Goal: Navigation & Orientation: Find specific page/section

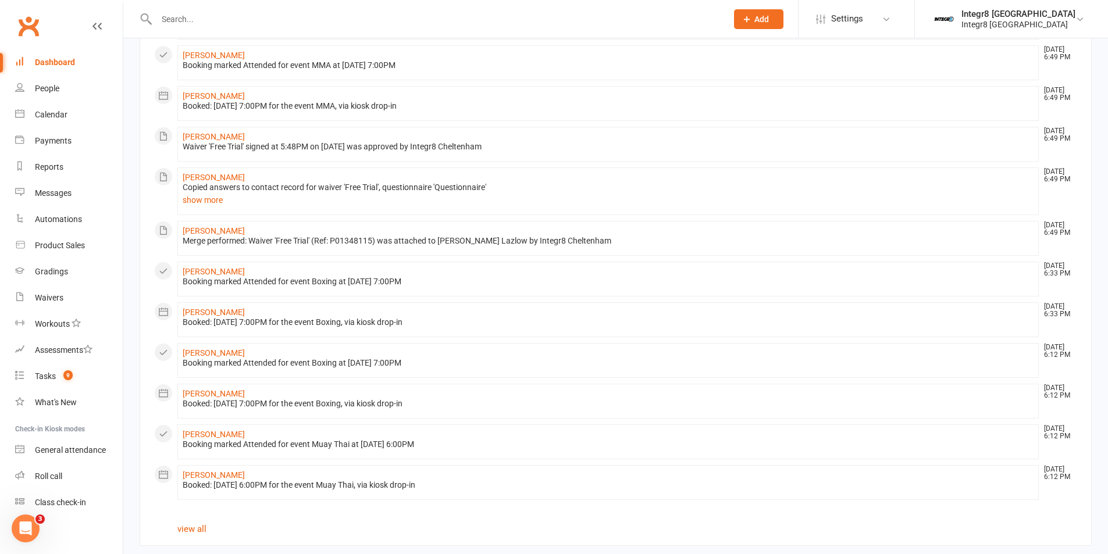
scroll to position [508, 0]
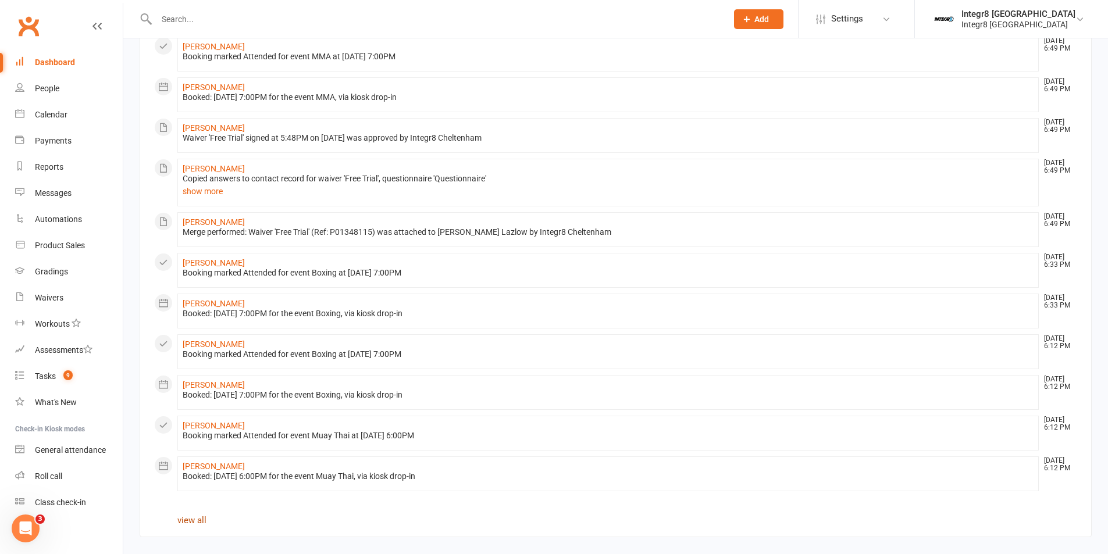
click at [200, 523] on link "view all" at bounding box center [191, 520] width 29 height 10
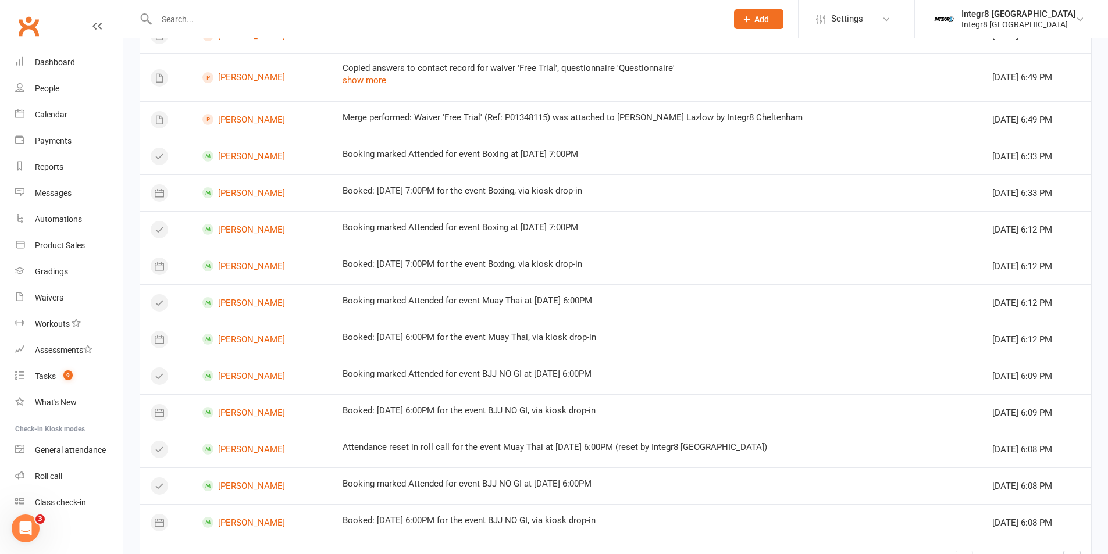
scroll to position [775, 0]
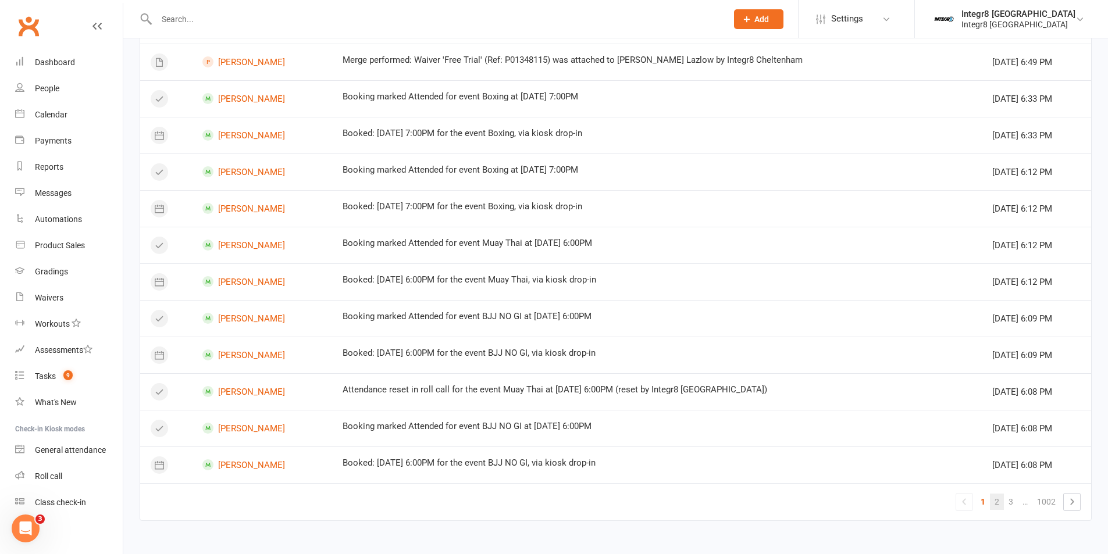
click at [997, 506] on link "2" at bounding box center [997, 502] width 14 height 16
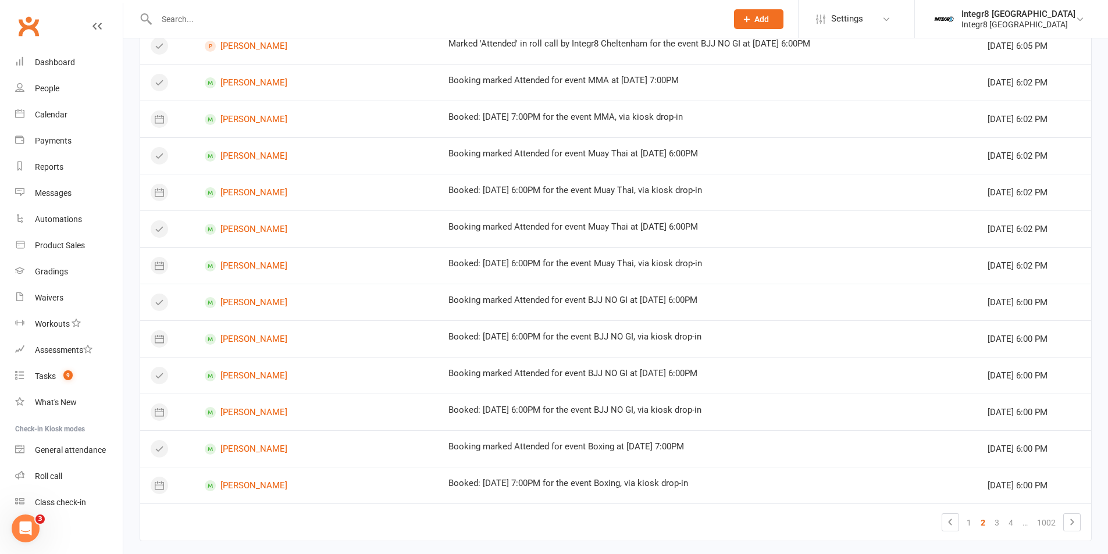
scroll to position [574, 0]
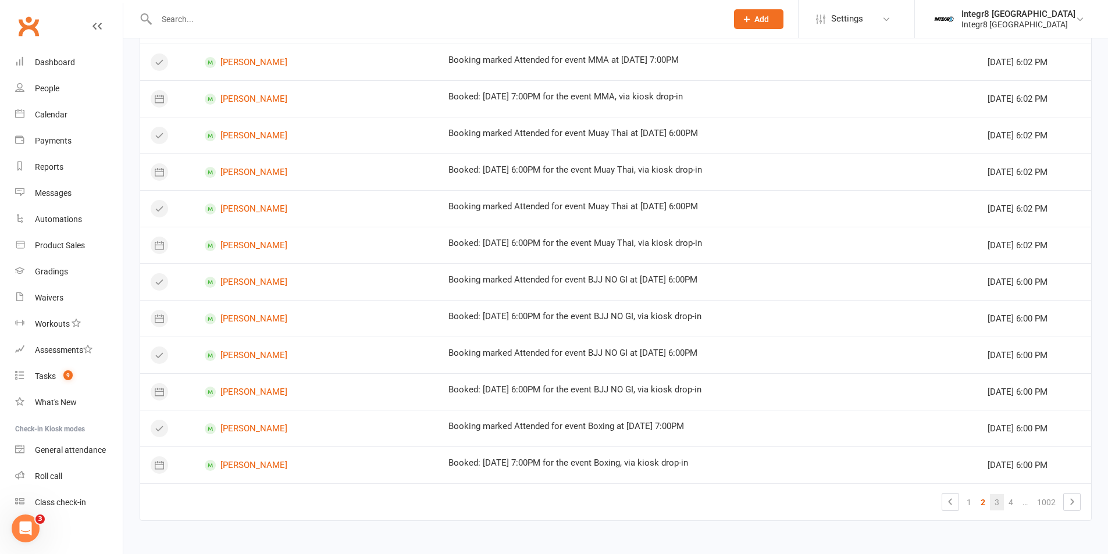
click at [993, 505] on link "3" at bounding box center [997, 502] width 14 height 16
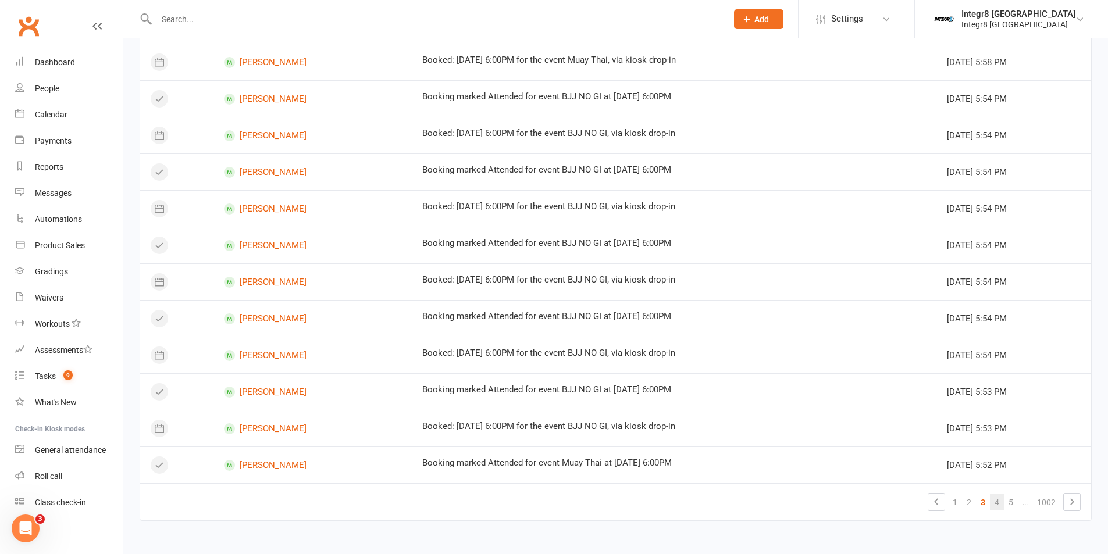
click at [996, 500] on link "4" at bounding box center [997, 502] width 14 height 16
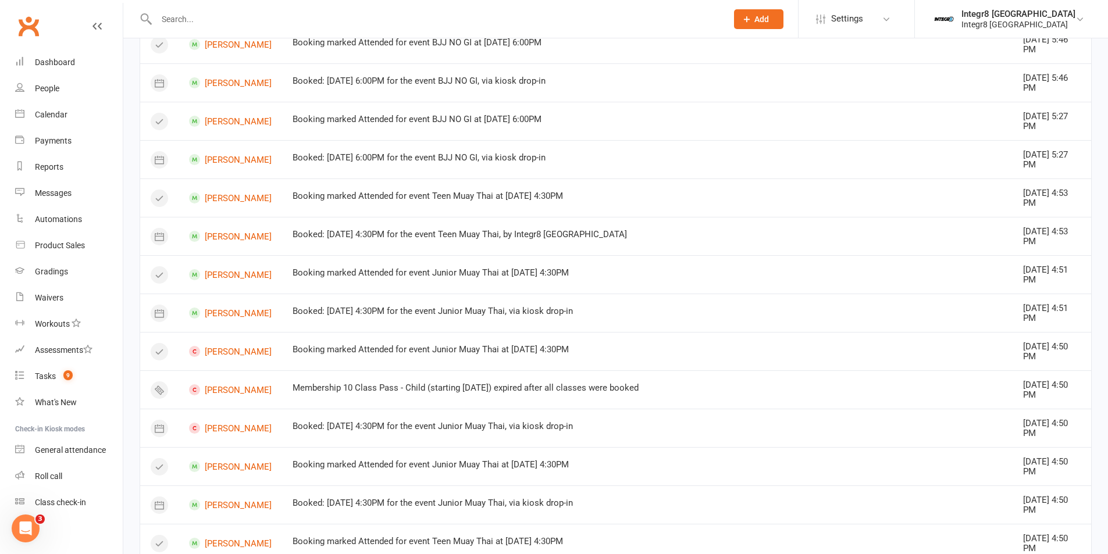
scroll to position [283, 0]
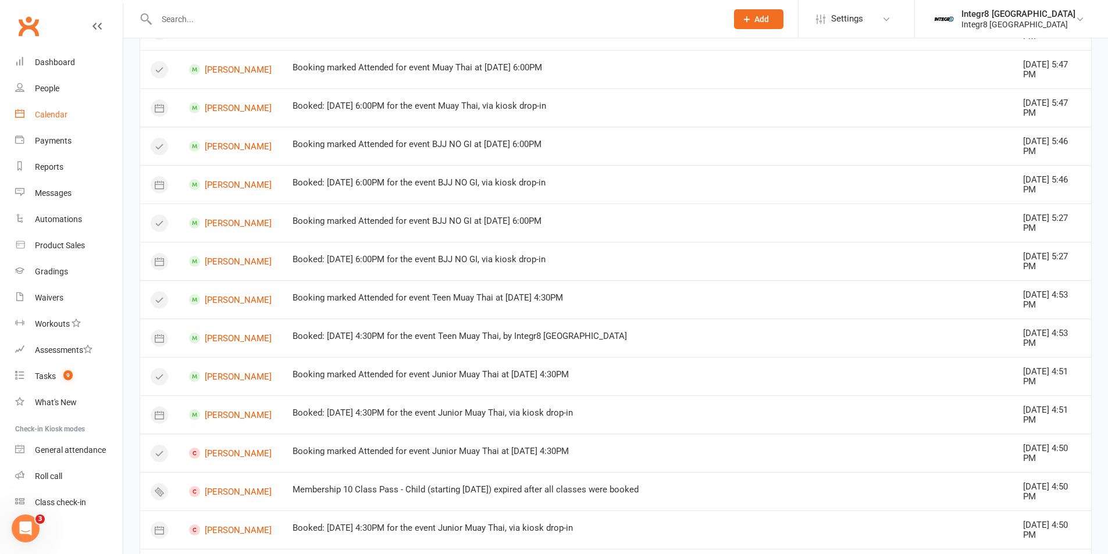
click at [31, 110] on link "Calendar" at bounding box center [69, 115] width 108 height 26
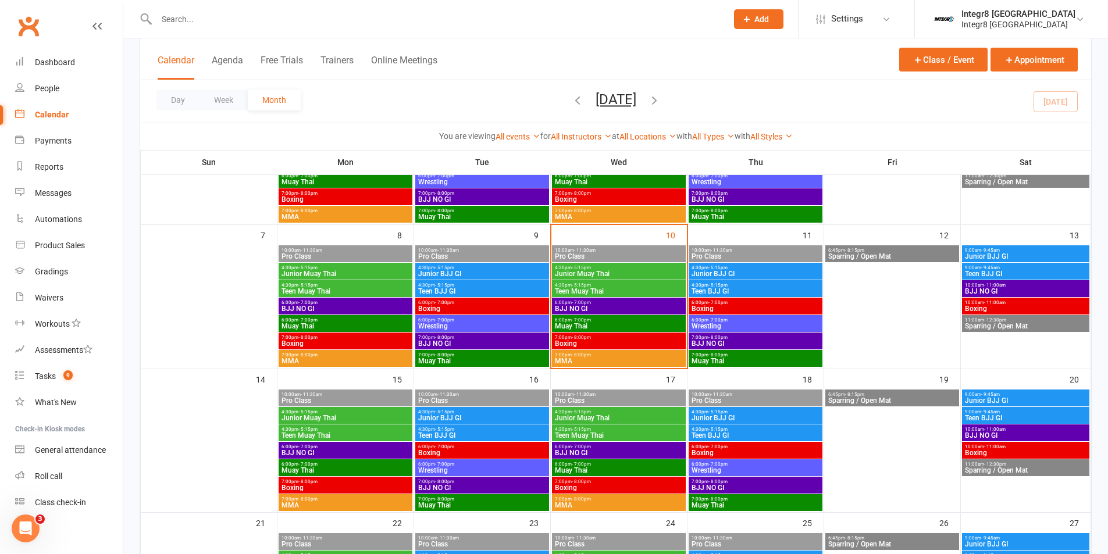
scroll to position [174, 0]
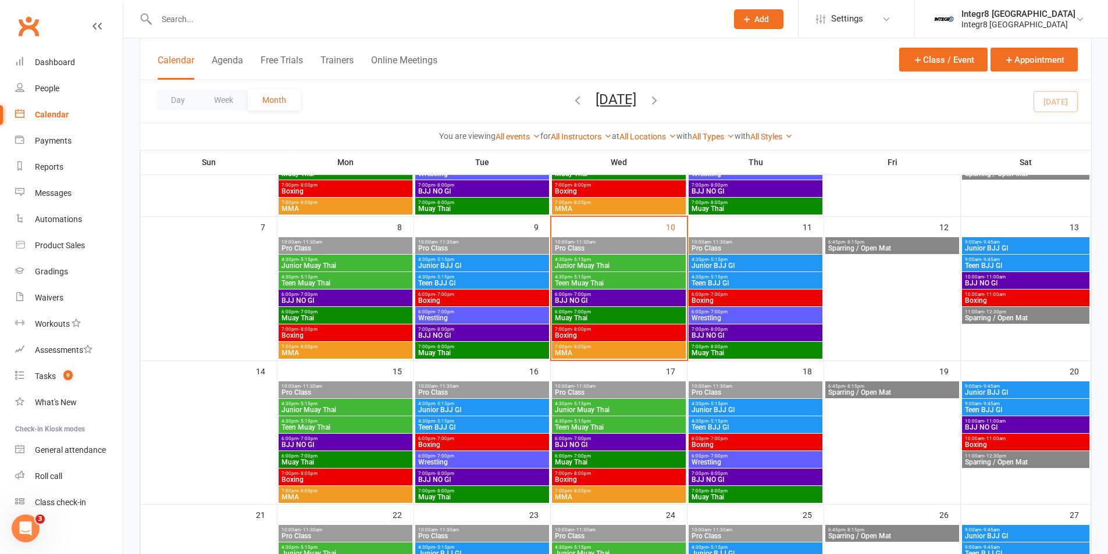
click at [602, 301] on span "BJJ NO GI" at bounding box center [618, 300] width 129 height 7
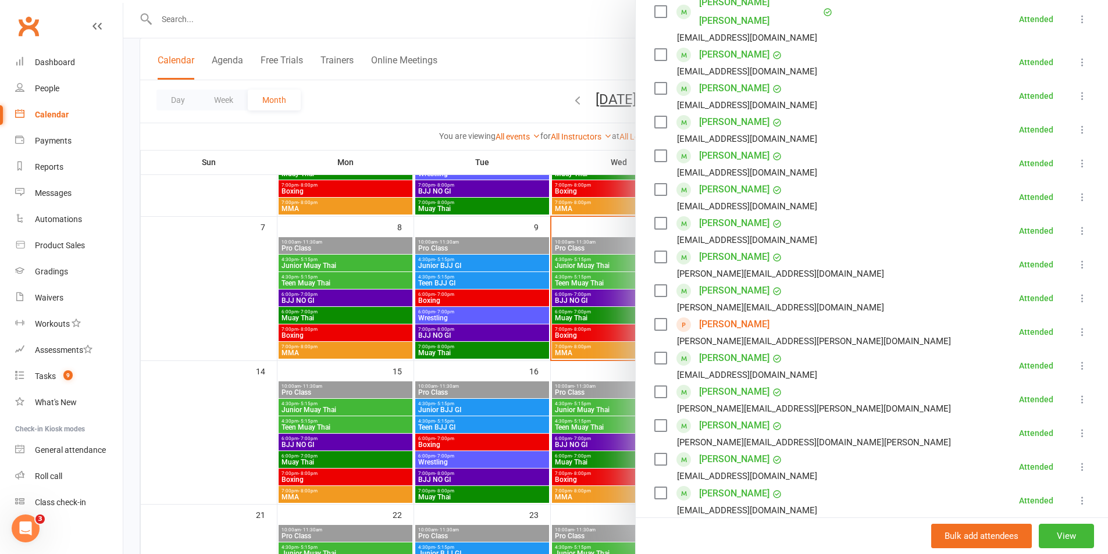
scroll to position [349, 0]
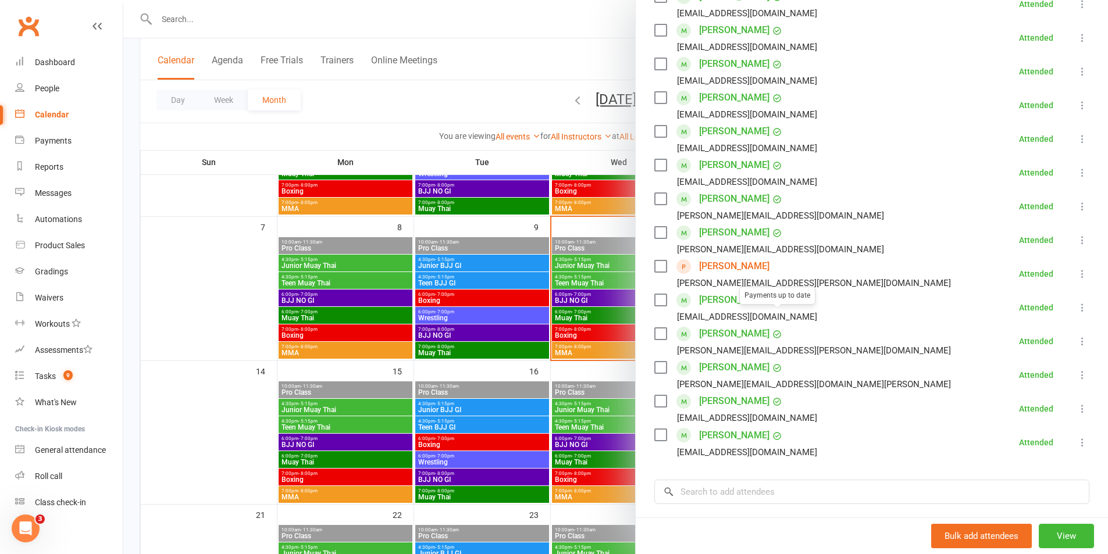
click at [636, 304] on div "Class kiosk mode Roll call 6:00 PM - 7:00 PM, [DATE] with Integr8 Cheltenham at…" at bounding box center [872, 185] width 472 height 968
click at [579, 329] on div at bounding box center [615, 277] width 984 height 554
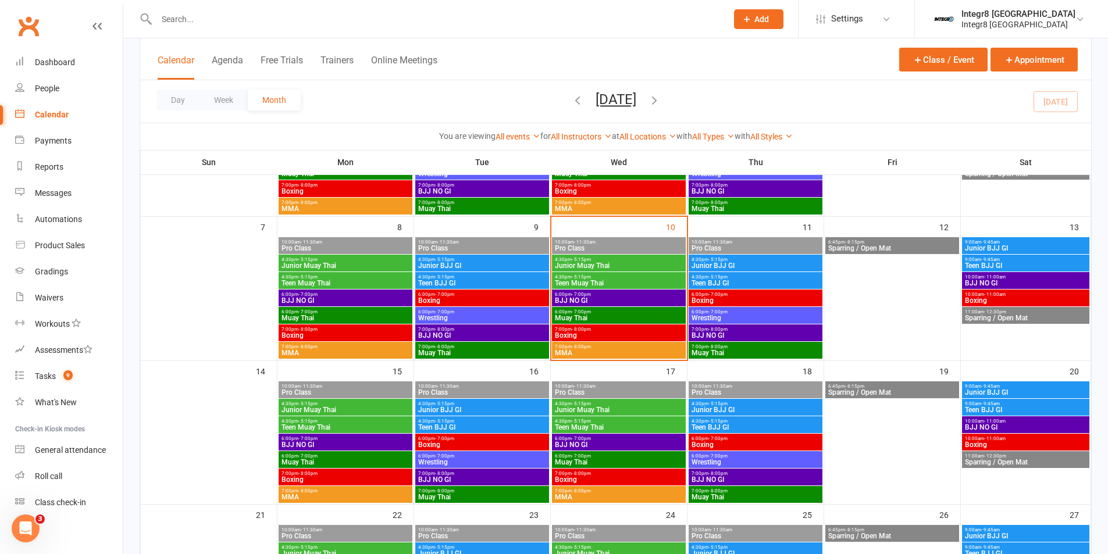
click at [596, 349] on span "MMA" at bounding box center [618, 352] width 129 height 7
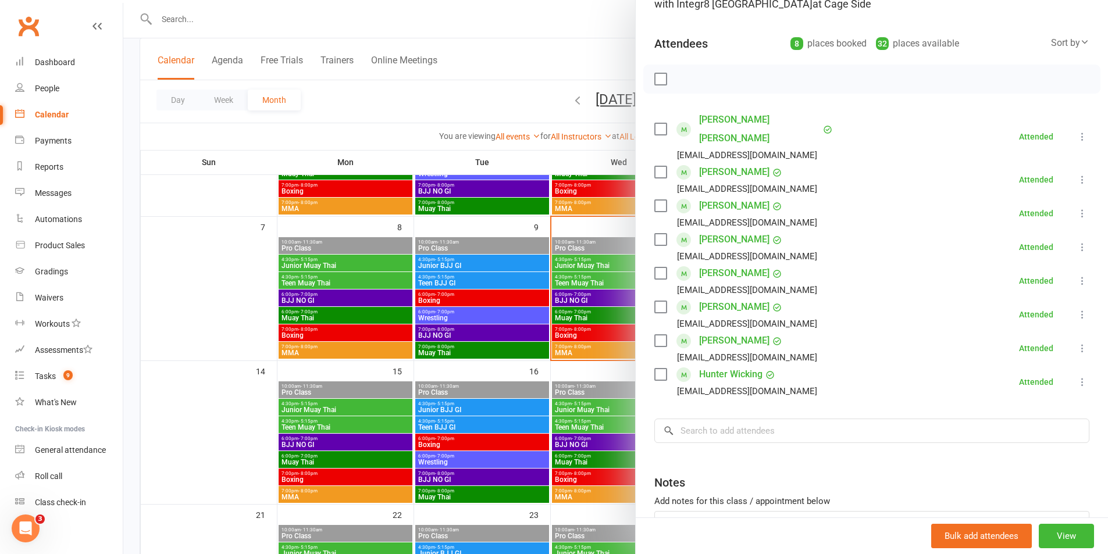
scroll to position [116, 0]
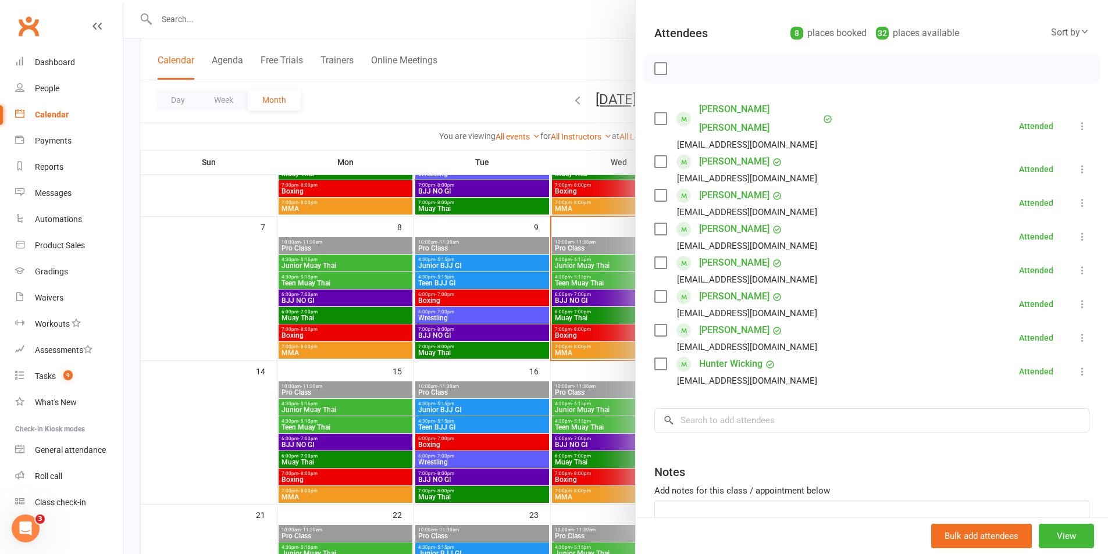
click at [547, 282] on div at bounding box center [615, 277] width 984 height 554
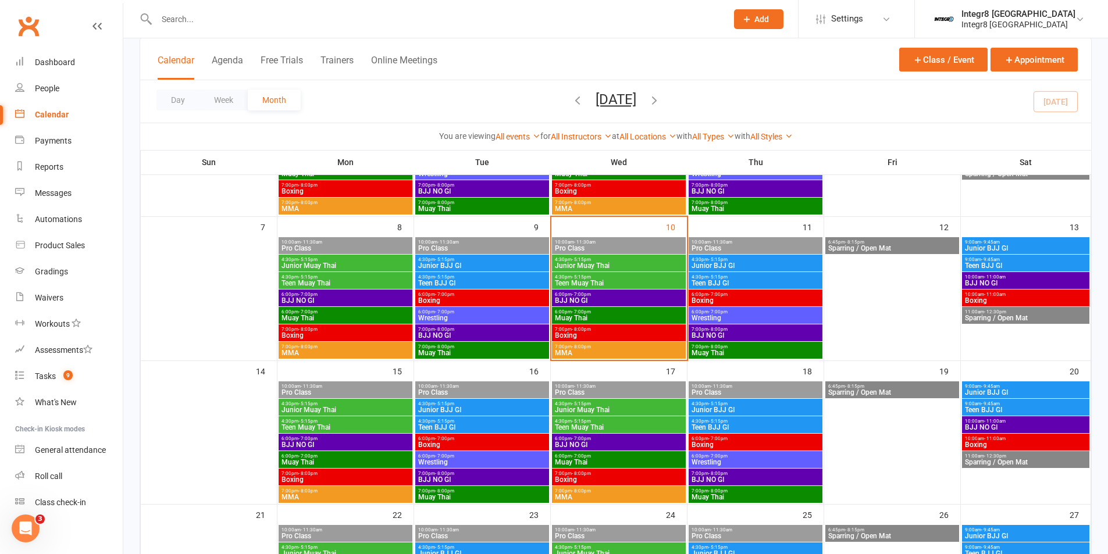
click at [294, 20] on input "text" at bounding box center [436, 19] width 566 height 16
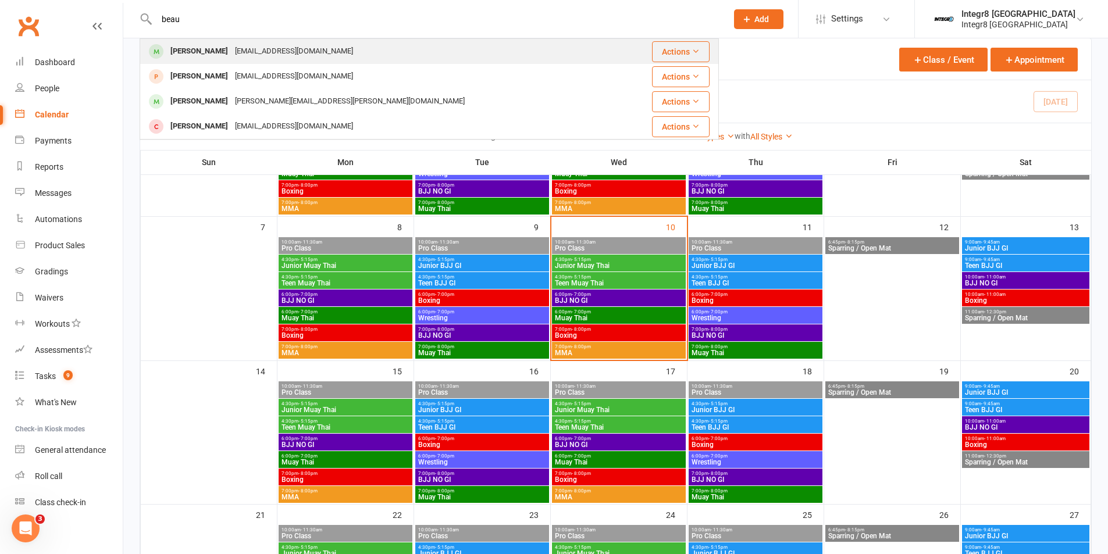
type input "beau"
click at [298, 42] on div "[PERSON_NAME] [PERSON_NAME][EMAIL_ADDRESS][DOMAIN_NAME]" at bounding box center [381, 52] width 480 height 24
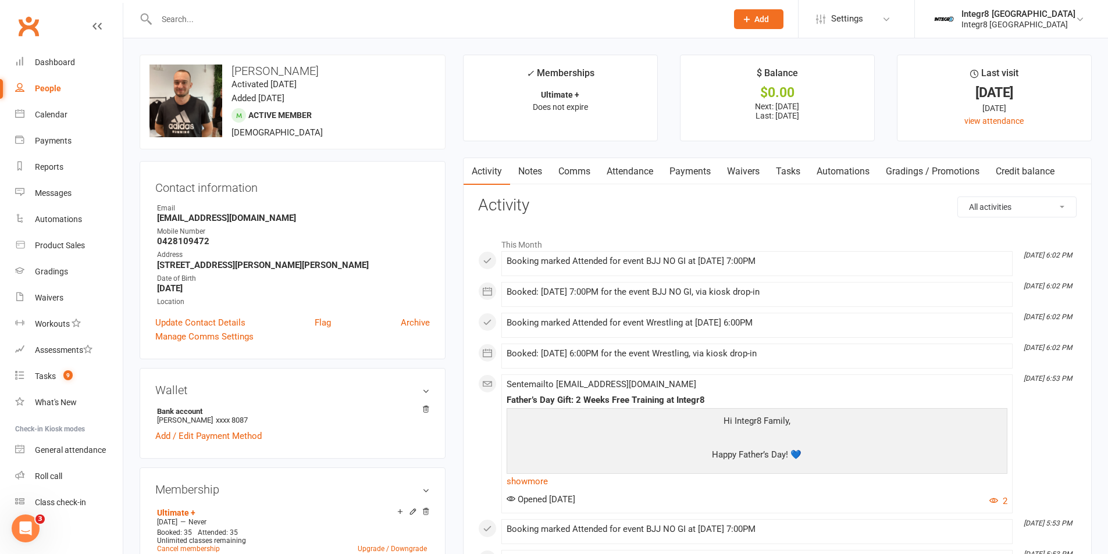
click at [346, 19] on input "text" at bounding box center [436, 19] width 566 height 16
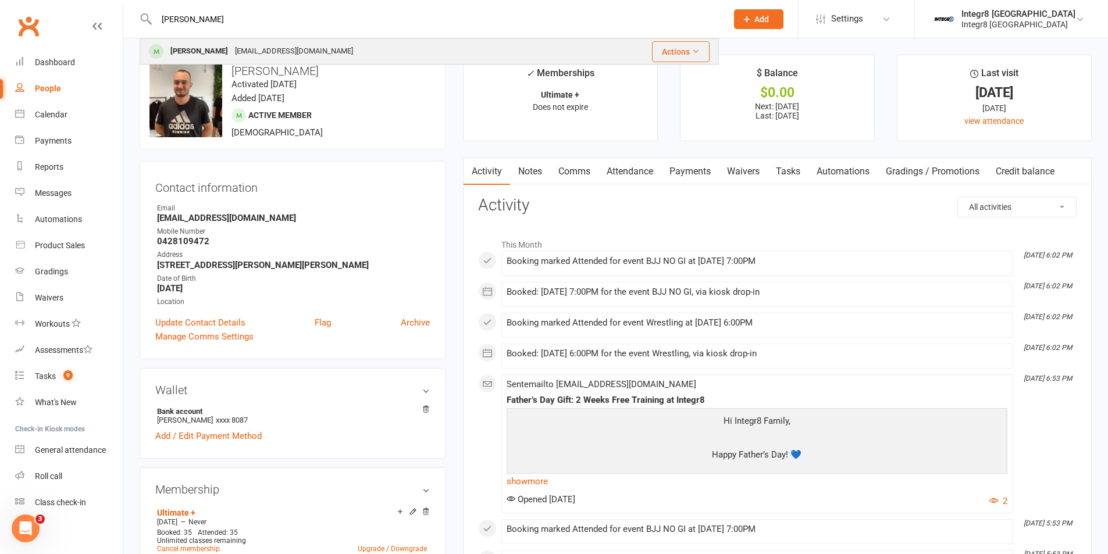
type input "[PERSON_NAME]"
click at [351, 47] on div "[PERSON_NAME] [EMAIL_ADDRESS][DOMAIN_NAME]" at bounding box center [362, 52] width 443 height 24
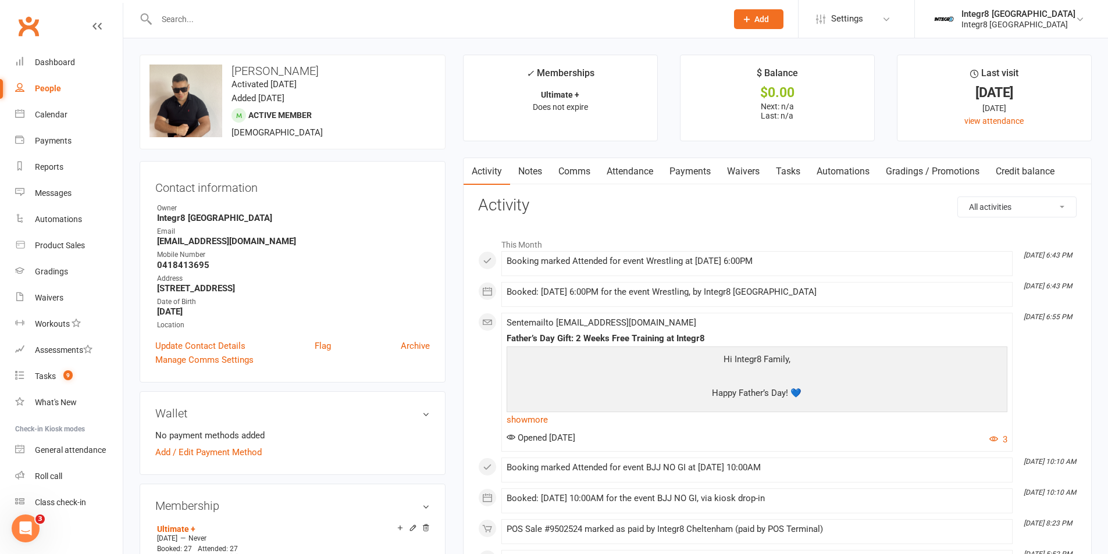
click at [533, 173] on link "Notes" at bounding box center [530, 171] width 40 height 27
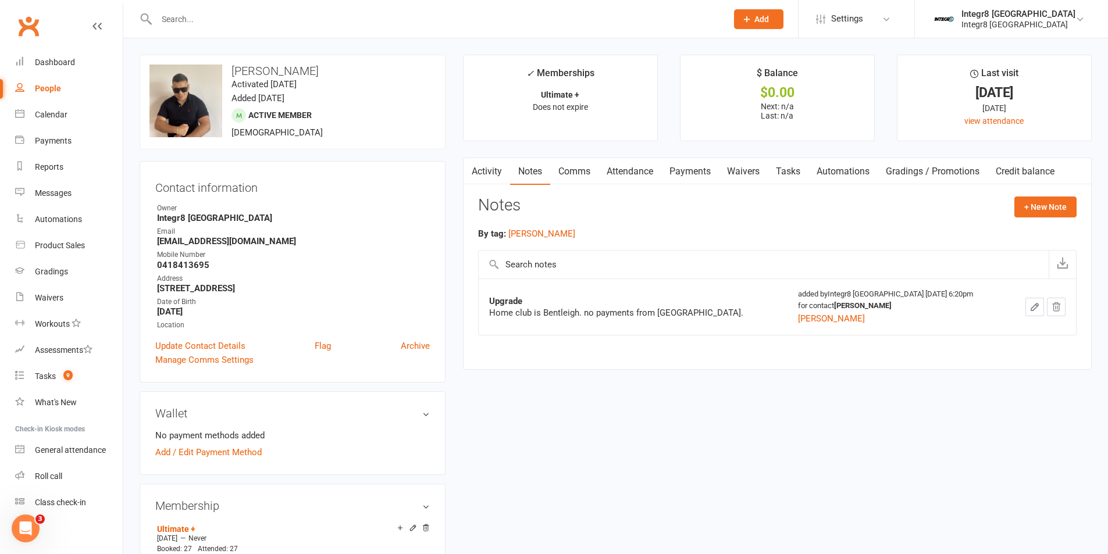
click at [503, 167] on link "Activity" at bounding box center [486, 171] width 47 height 27
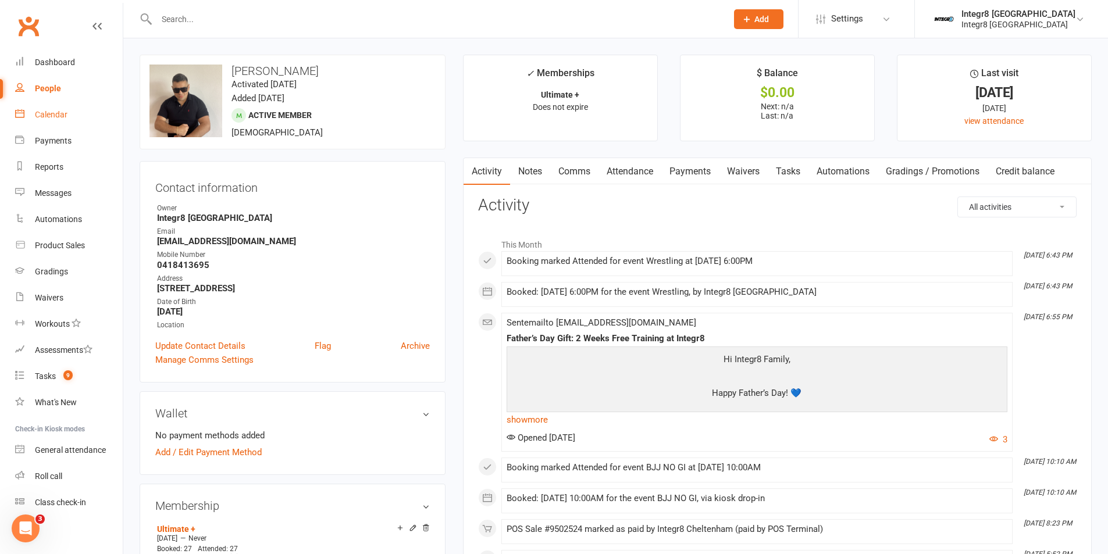
click at [44, 112] on div "Calendar" at bounding box center [51, 114] width 33 height 9
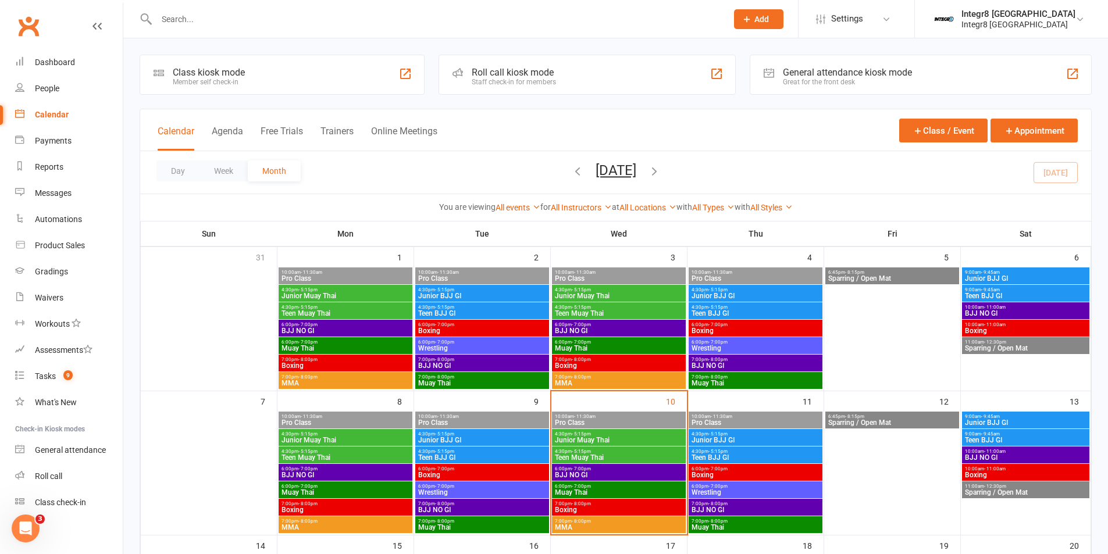
scroll to position [58, 0]
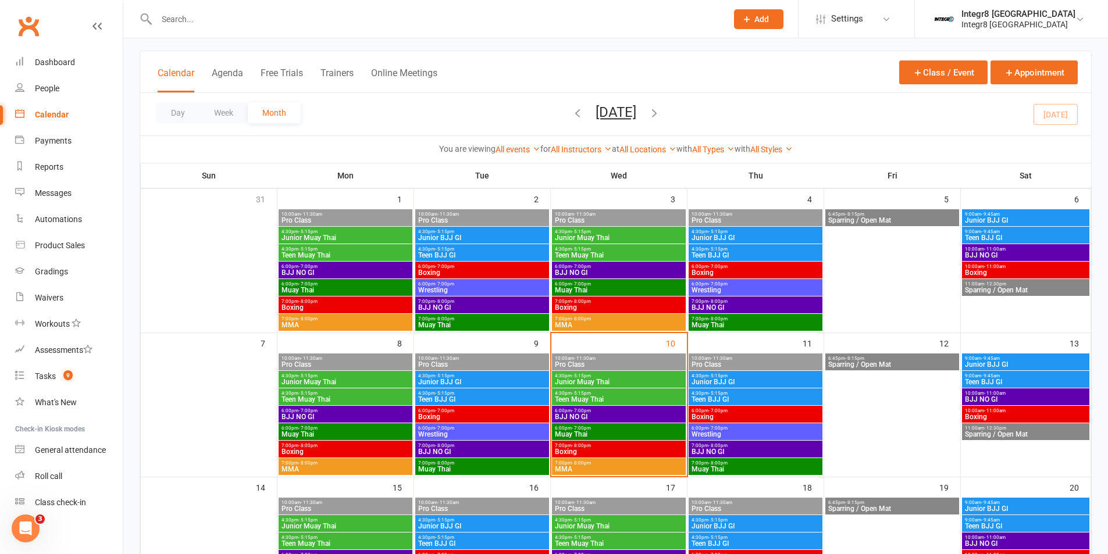
click at [598, 451] on span "Boxing" at bounding box center [618, 451] width 129 height 7
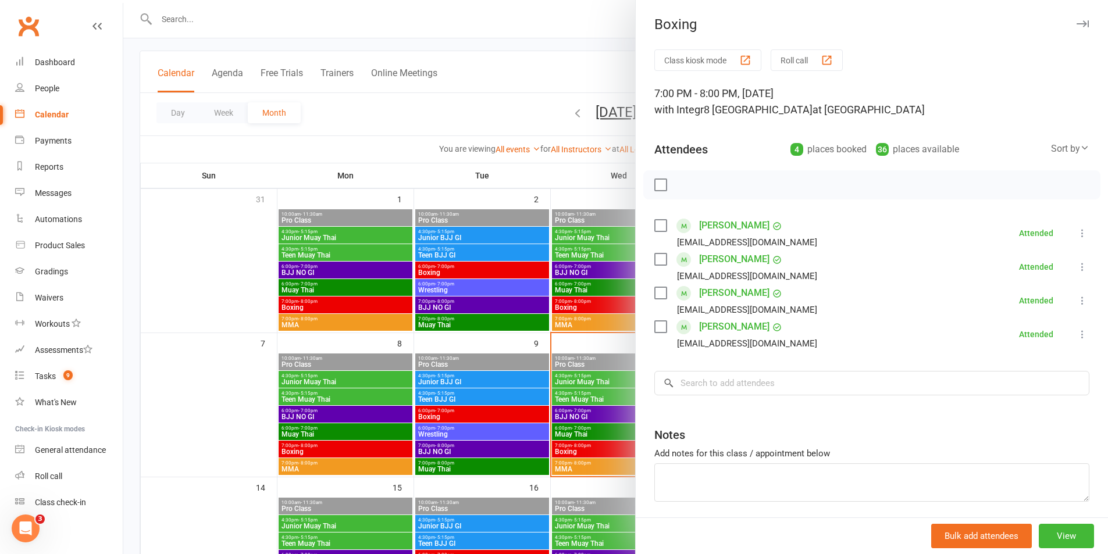
click at [590, 456] on div at bounding box center [615, 277] width 984 height 554
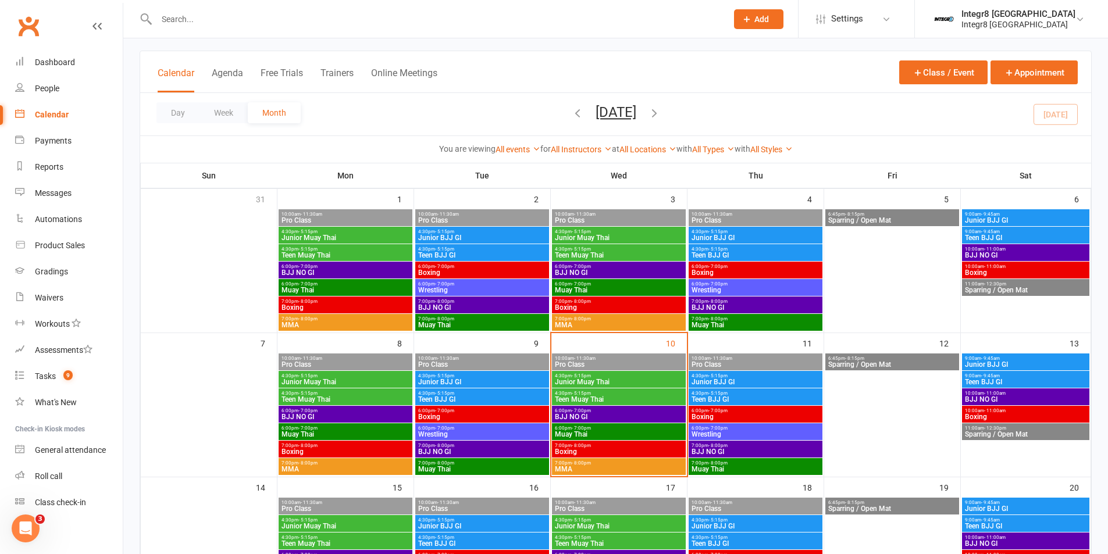
click at [589, 465] on span "- 8:00pm" at bounding box center [581, 463] width 19 height 5
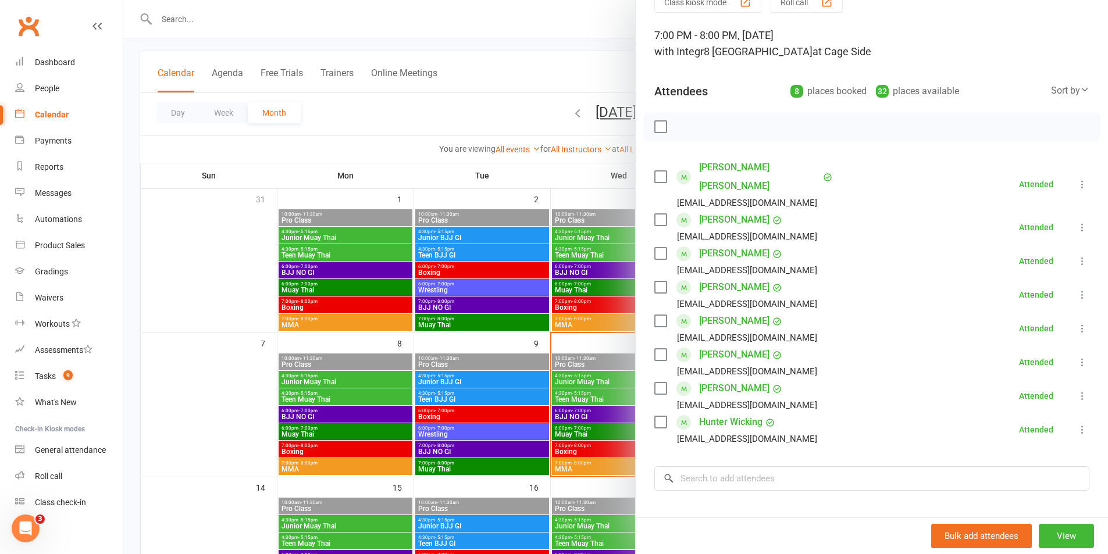
click at [562, 380] on div at bounding box center [615, 277] width 984 height 554
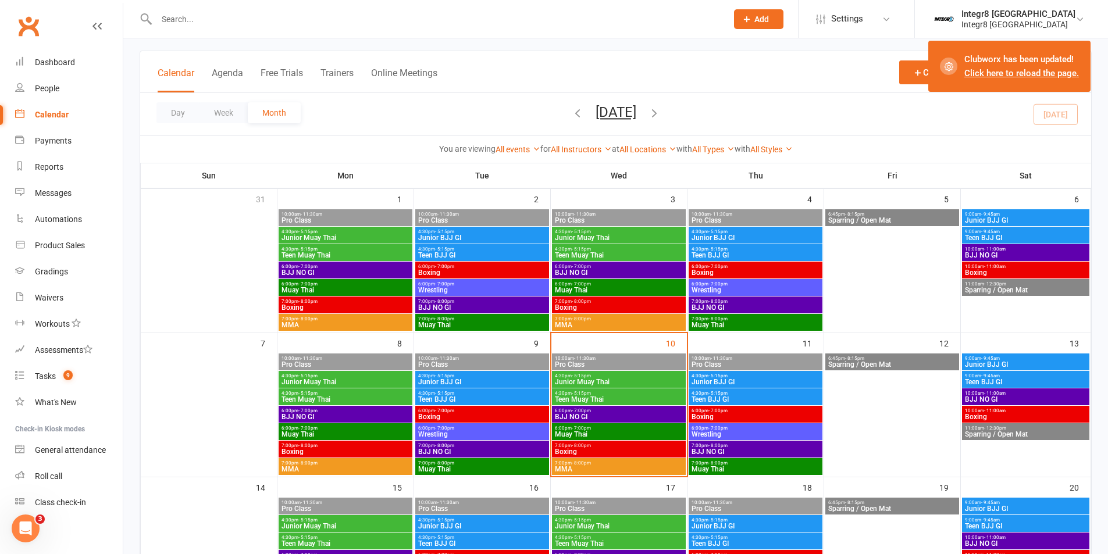
click at [1004, 70] on link "Click here to reload the page." at bounding box center [1021, 73] width 115 height 10
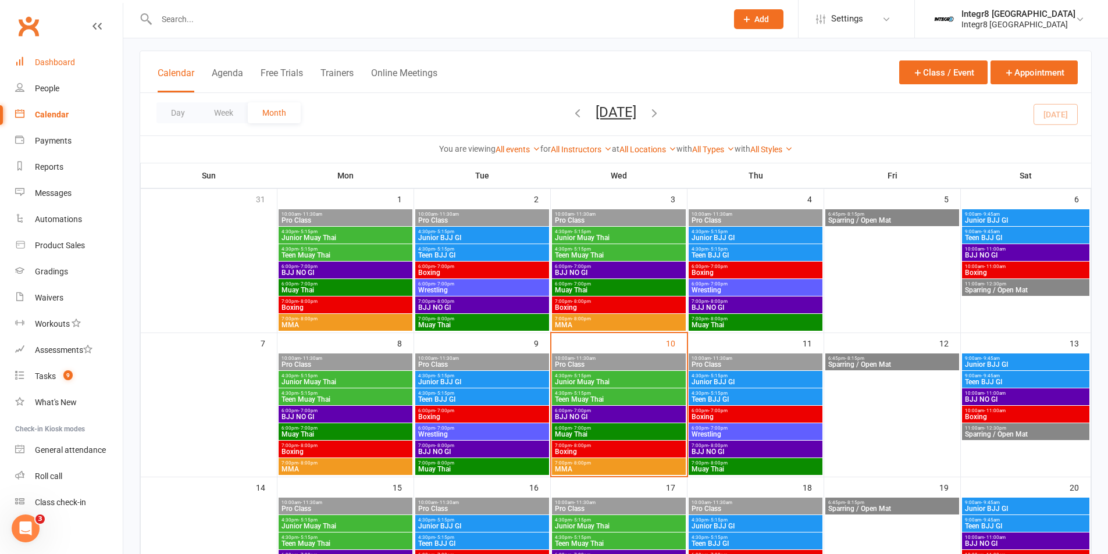
click at [34, 60] on link "Dashboard" at bounding box center [69, 62] width 108 height 26
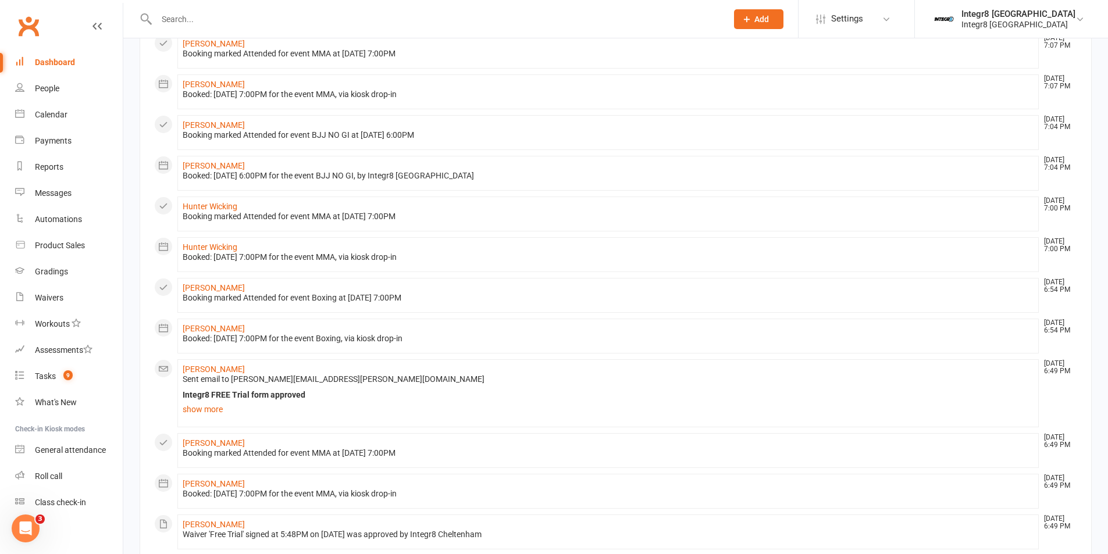
scroll to position [116, 0]
